Goal: Task Accomplishment & Management: Use online tool/utility

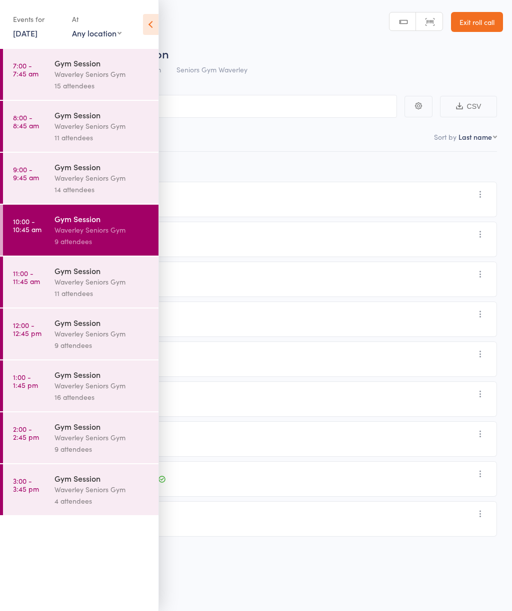
click at [79, 403] on div "16 attendees" at bounding box center [101, 397] width 95 height 11
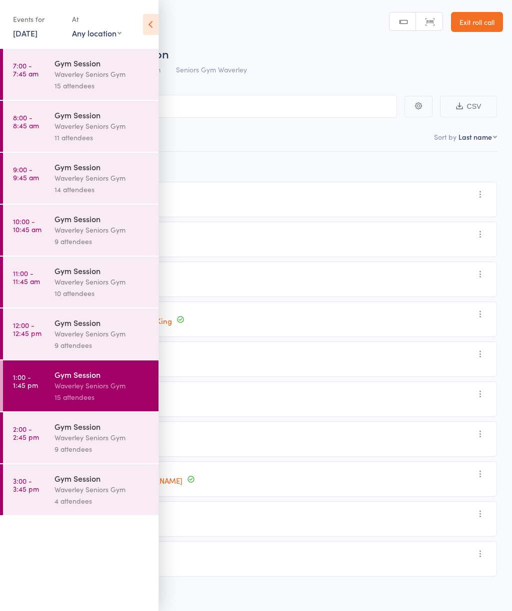
click at [61, 452] on div "9 attendees" at bounding box center [101, 449] width 95 height 11
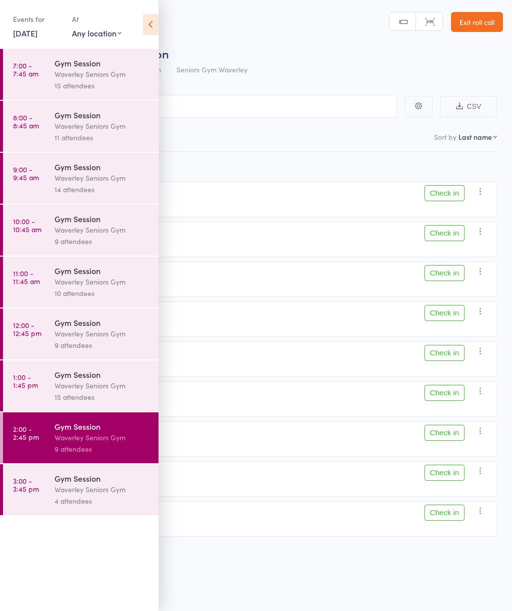
click at [321, 172] on div "edit [PERSON_NAME] Check in Check in Send message Add Note Add Task Add Flag Re…" at bounding box center [256, 347] width 482 height 390
click at [146, 21] on icon at bounding box center [150, 24] width 15 height 21
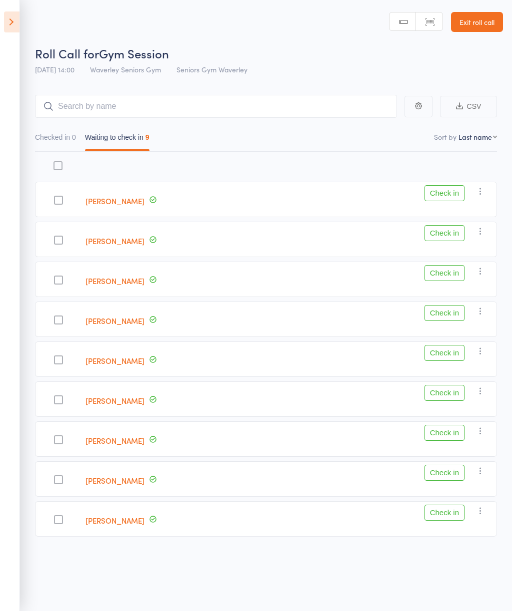
click at [11, 22] on icon at bounding box center [11, 21] width 15 height 21
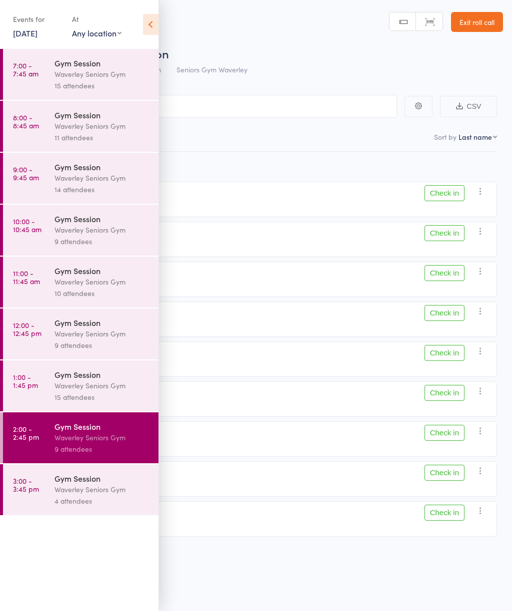
click at [38, 410] on link "1:00 - 1:45 pm Gym Session Waverley Seniors Gym 15 attendees" at bounding box center [80, 386] width 155 height 51
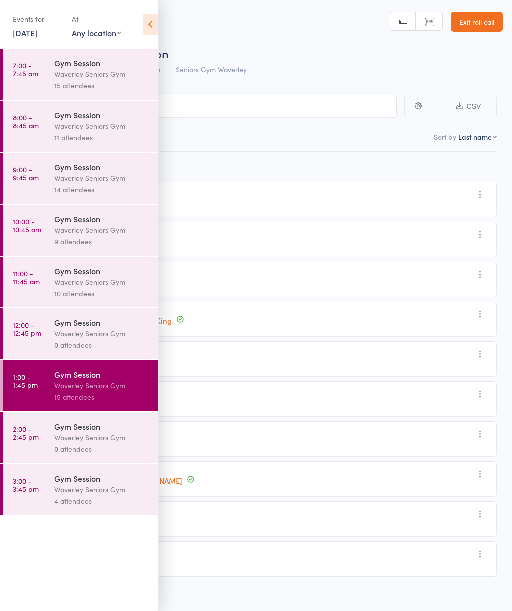
click at [339, 53] on div "Roll Call for Gym Session" at bounding box center [269, 53] width 468 height 16
click at [298, 142] on nav "Checked in 10 Waiting to check in 5" at bounding box center [255, 139] width 491 height 23
click at [151, 25] on icon at bounding box center [150, 24] width 15 height 21
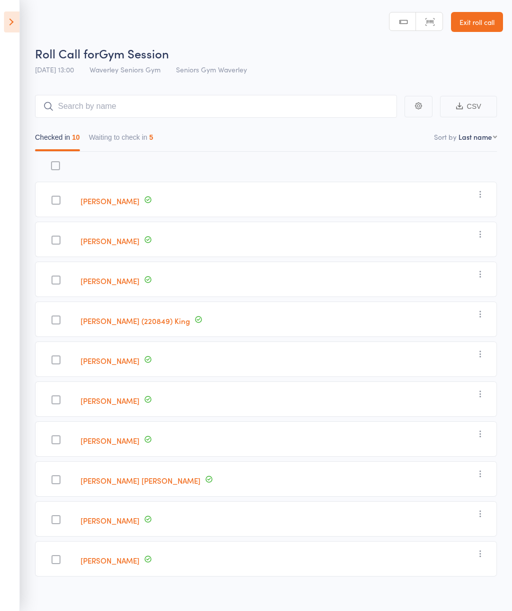
click at [135, 143] on button "Waiting to check in 5" at bounding box center [121, 139] width 64 height 23
